Goal: Navigation & Orientation: Go to known website

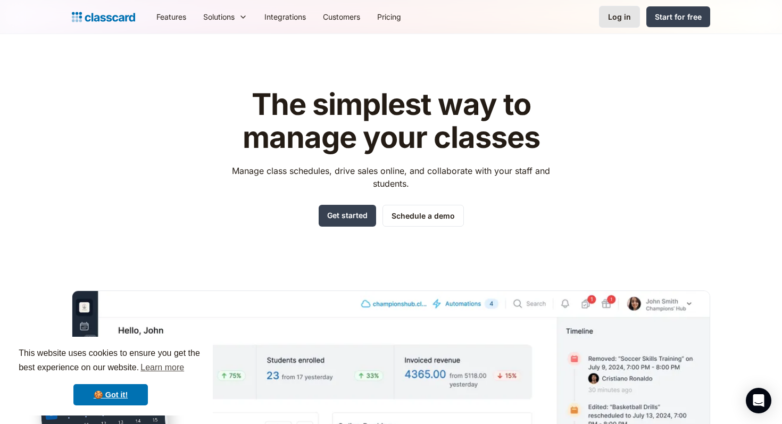
click at [627, 16] on div "Log in" at bounding box center [619, 16] width 23 height 11
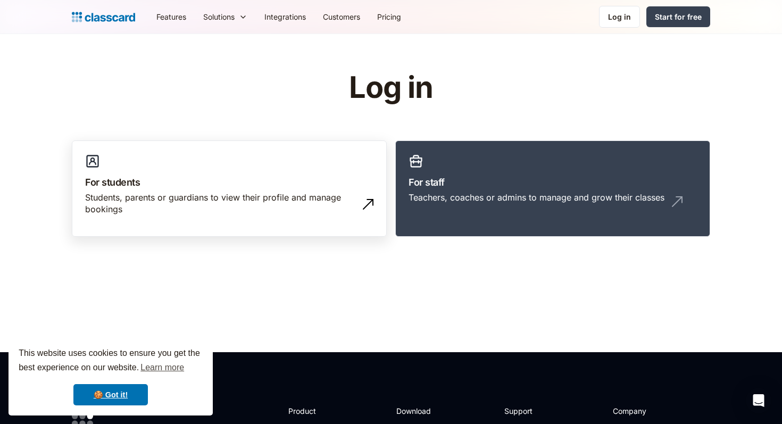
click at [265, 187] on h3 "For students" at bounding box center [229, 182] width 288 height 14
